Goal: Find specific page/section

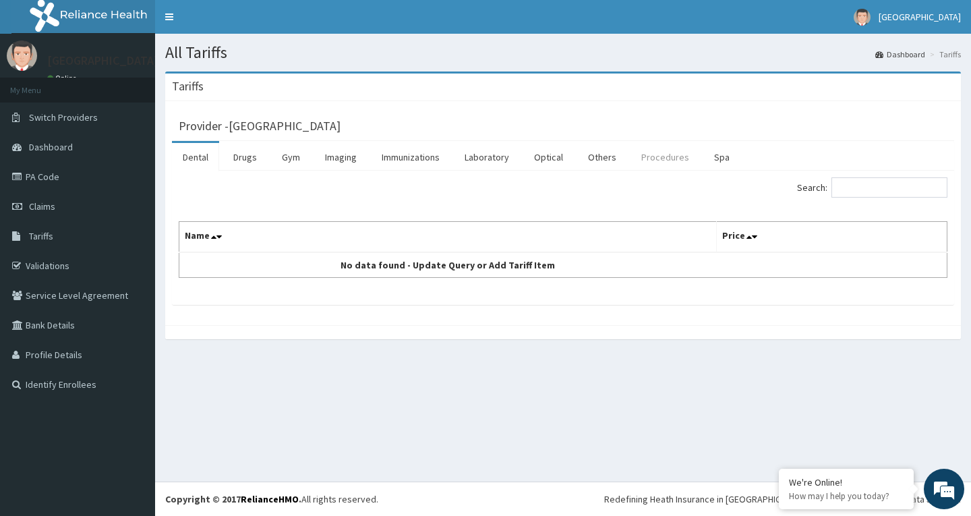
click at [650, 156] on link "Procedures" at bounding box center [664, 157] width 69 height 28
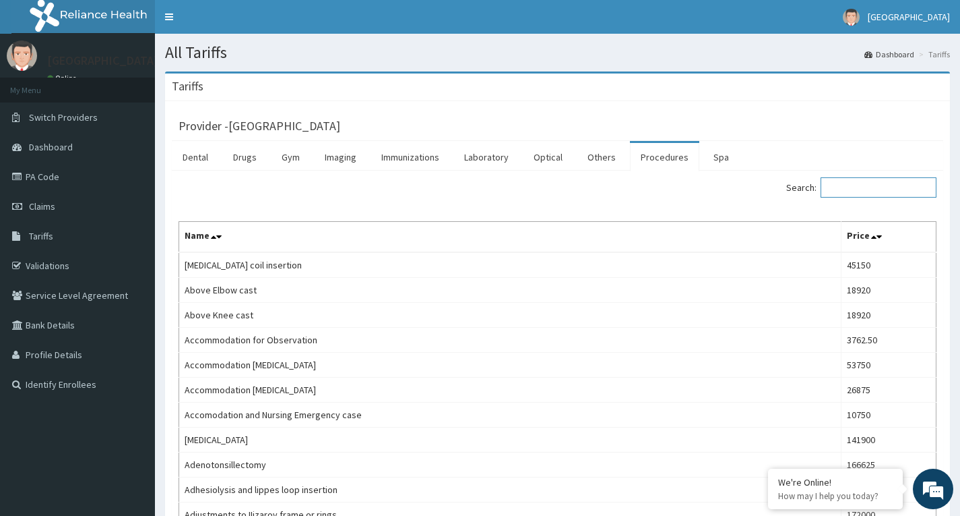
click at [844, 190] on input "Search:" at bounding box center [879, 187] width 116 height 20
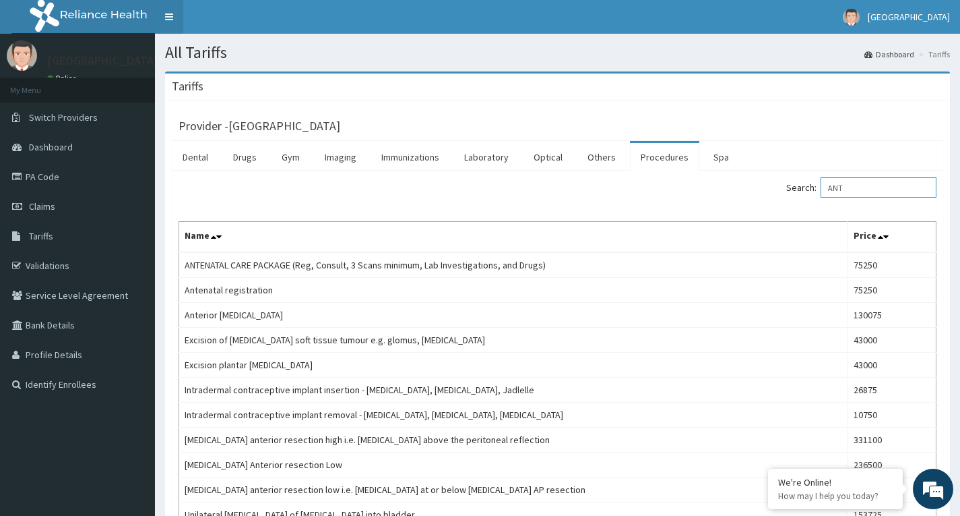
type input "ANT"
